Goal: Information Seeking & Learning: Learn about a topic

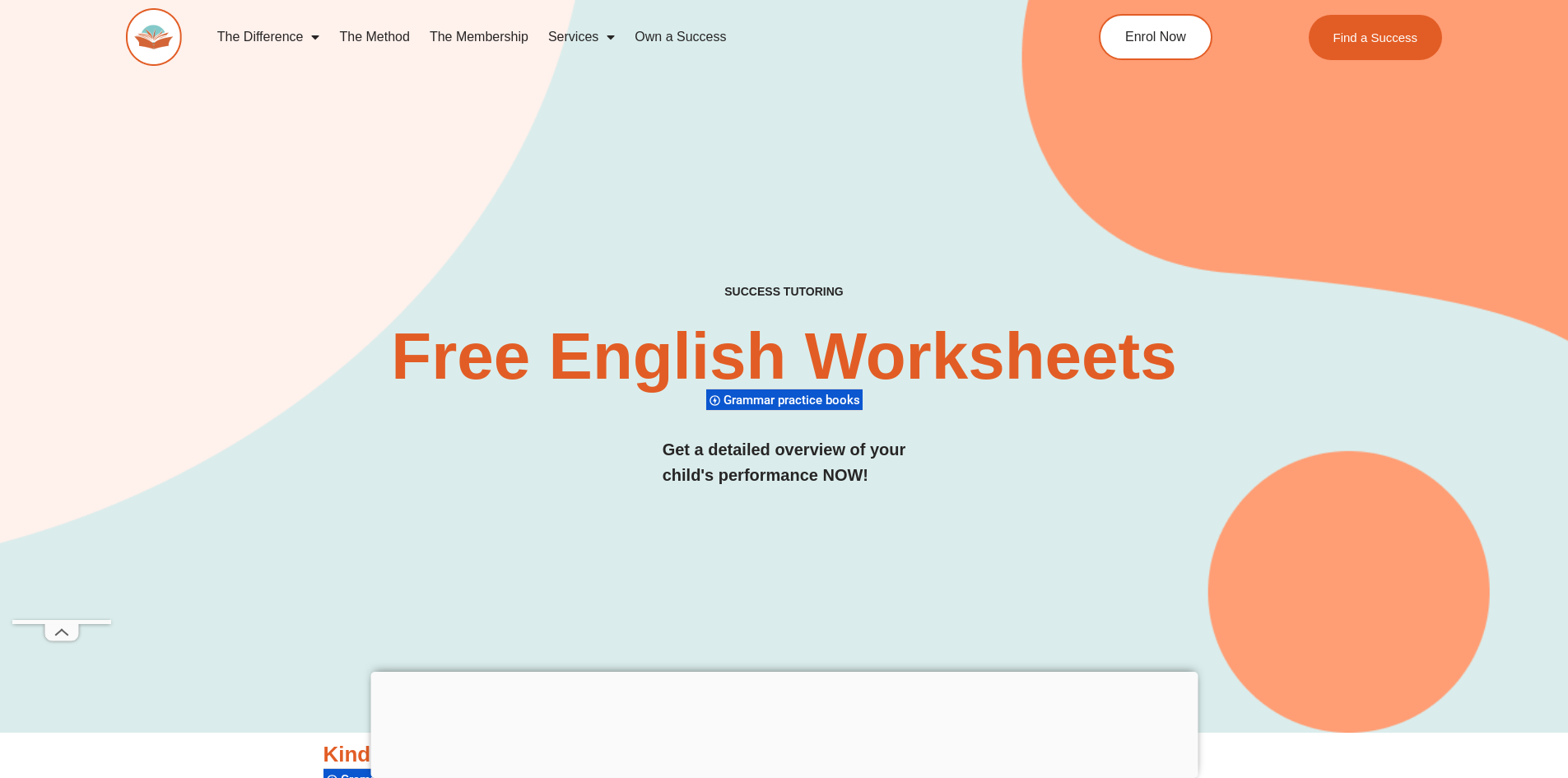
drag, startPoint x: 599, startPoint y: 668, endPoint x: 601, endPoint y: 678, distance: 10.2
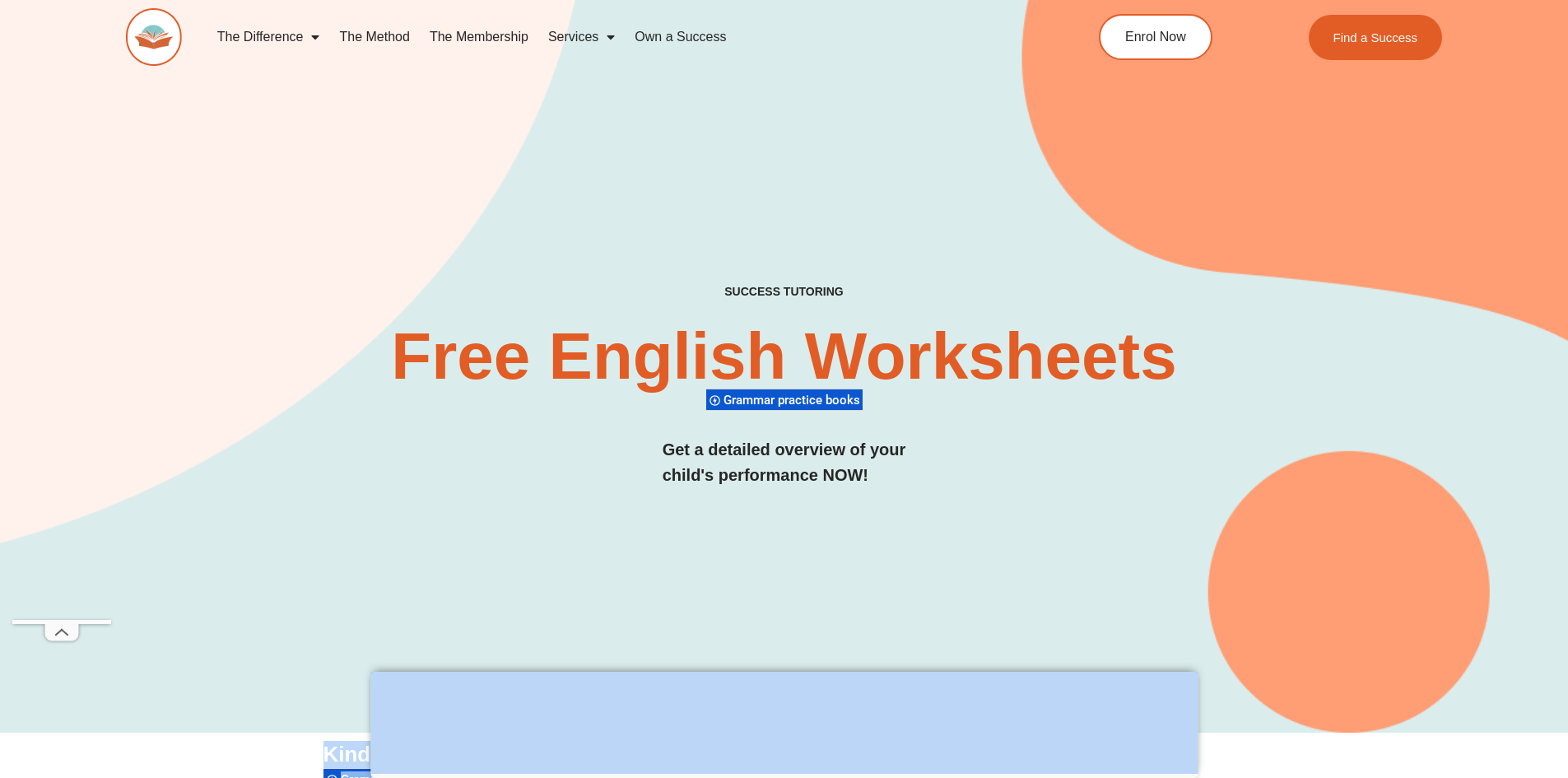
click at [1118, 587] on div "SUCCESS TUTORING​ Free English Worksheets​ Grammar practice books Get a detaile…" at bounding box center [784, 340] width 1317 height 786
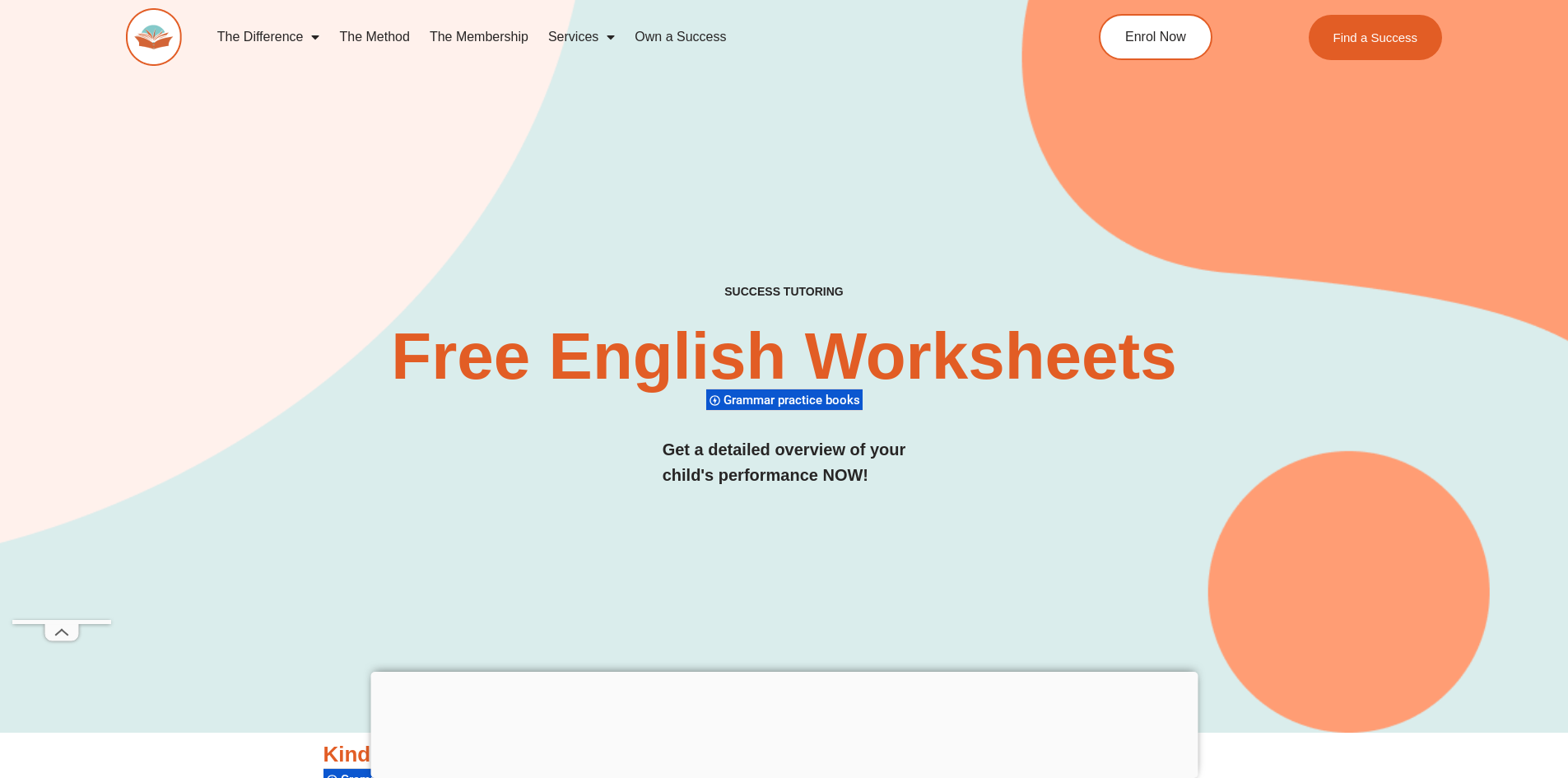
click at [319, 388] on div "SUCCESS TUTORING​ Free English Worksheets​ Grammar practice books Get a detaile…" at bounding box center [784, 403] width 1317 height 236
click at [488, 529] on div "SUCCESS TUTORING​ Free English Worksheets​ Grammar practice books Get a detaile…" at bounding box center [784, 340] width 1317 height 786
click at [566, 27] on link "Services" at bounding box center [581, 37] width 86 height 38
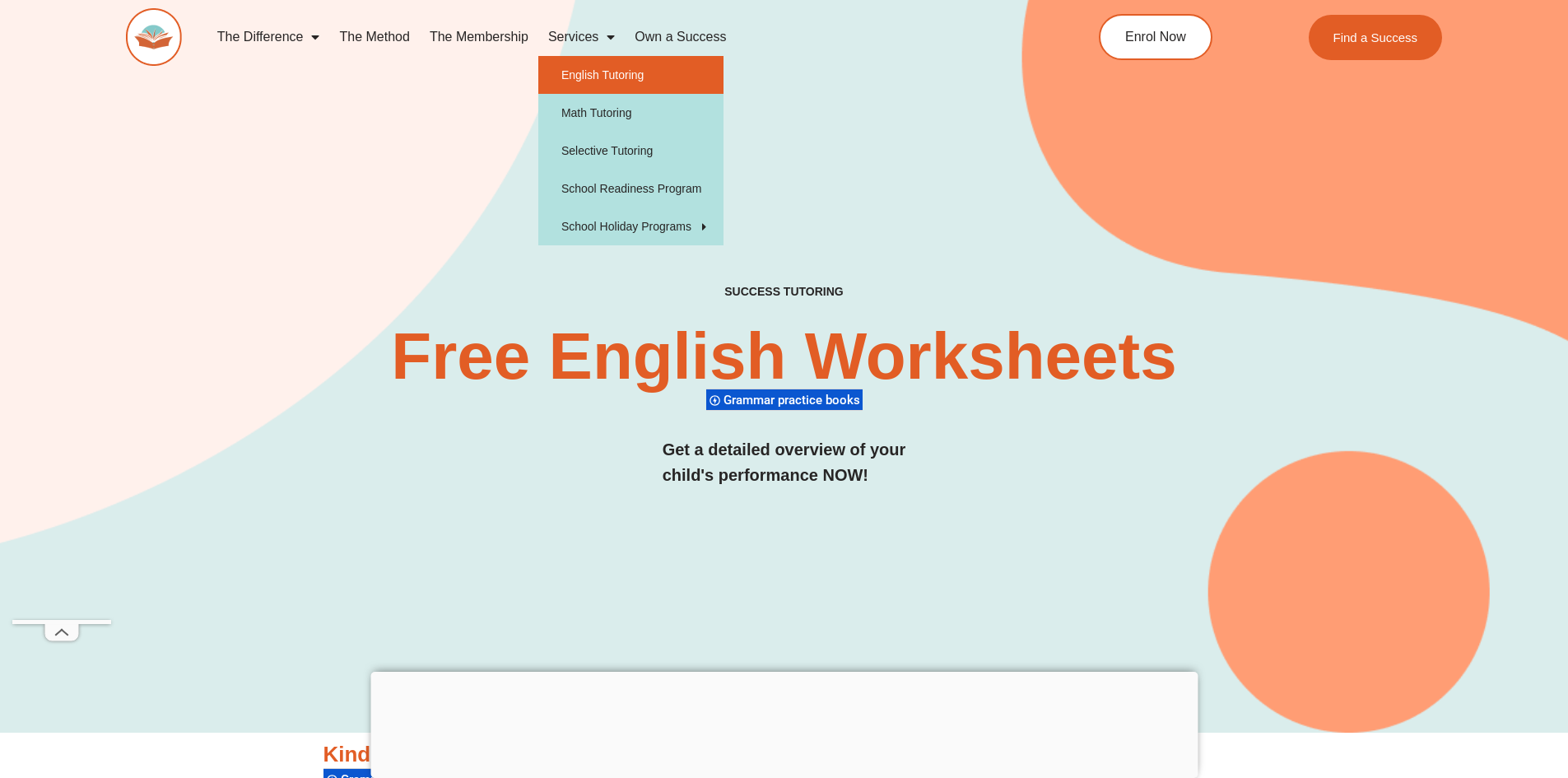
click at [601, 70] on link "English Tutoring" at bounding box center [631, 75] width 185 height 38
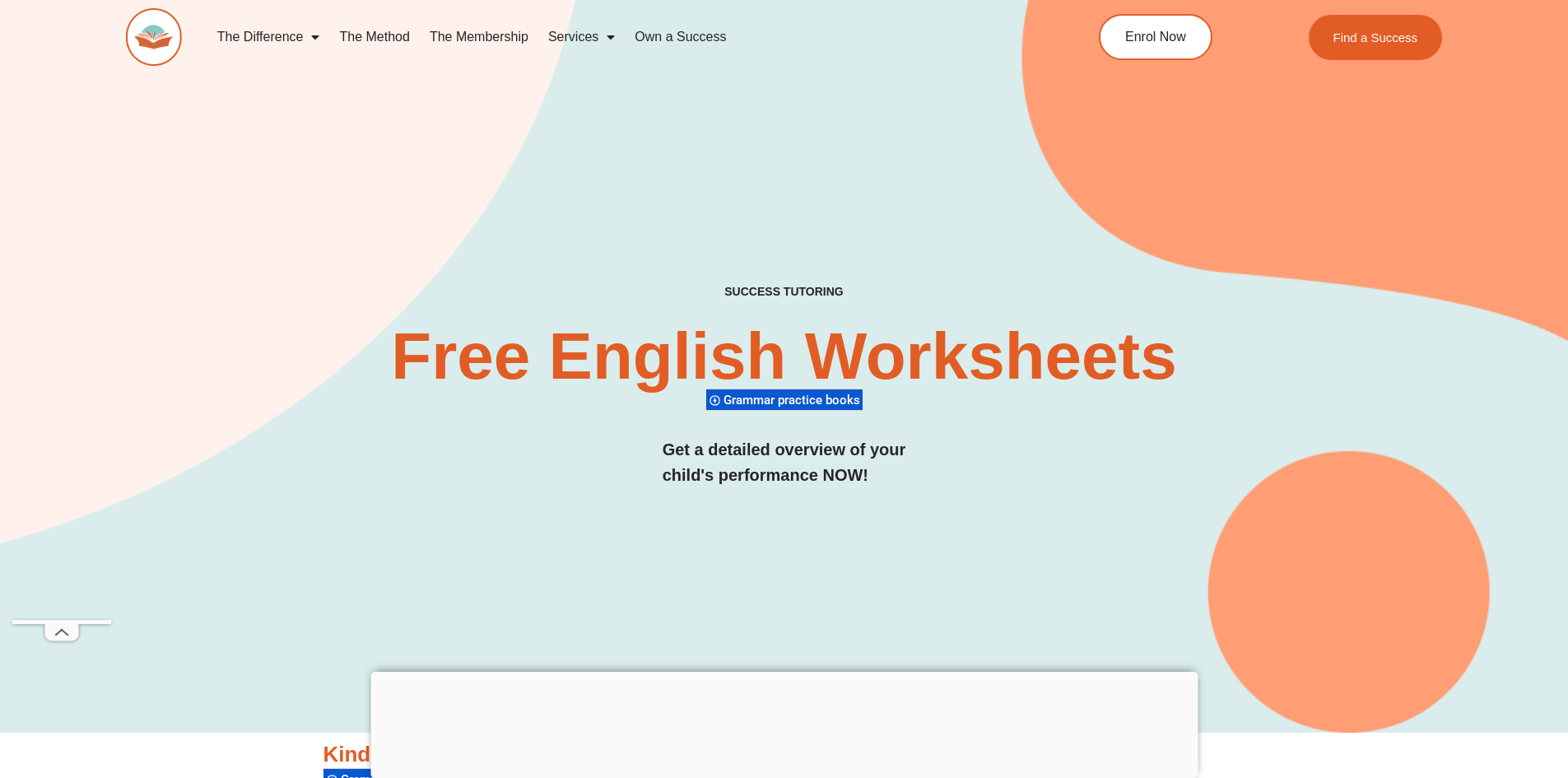
drag, startPoint x: 409, startPoint y: 35, endPoint x: 362, endPoint y: 58, distance: 52.3
click at [407, 35] on link "The Method" at bounding box center [374, 37] width 90 height 38
click at [363, 40] on link "The Method" at bounding box center [374, 37] width 90 height 38
click at [1150, 611] on div "SUCCESS TUTORING​ Free English Worksheets​ Grammar practice books Get a detaile…" at bounding box center [784, 340] width 1317 height 786
